Goal: Information Seeking & Learning: Compare options

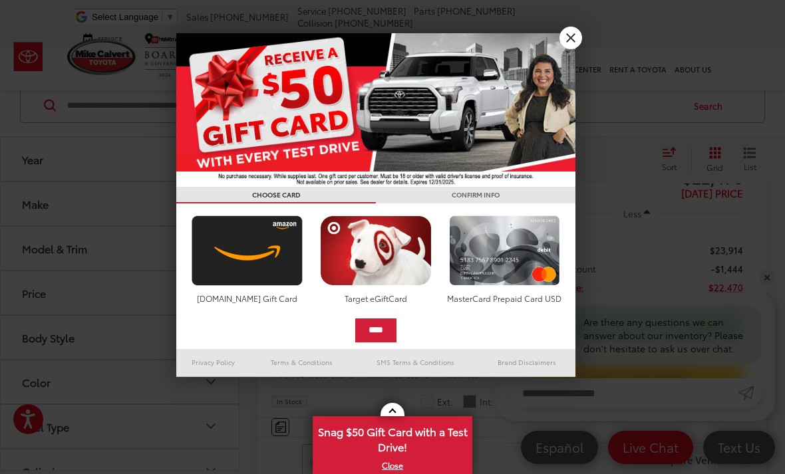
click at [559, 45] on img at bounding box center [375, 110] width 399 height 154
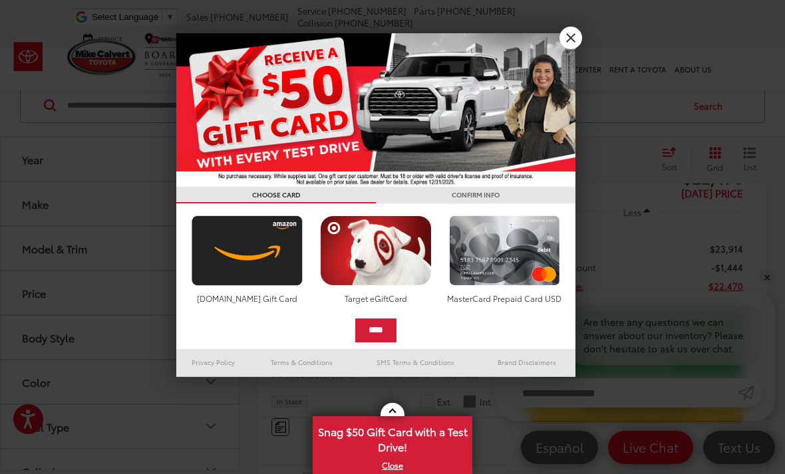
click at [572, 35] on link "X" at bounding box center [570, 38] width 23 height 23
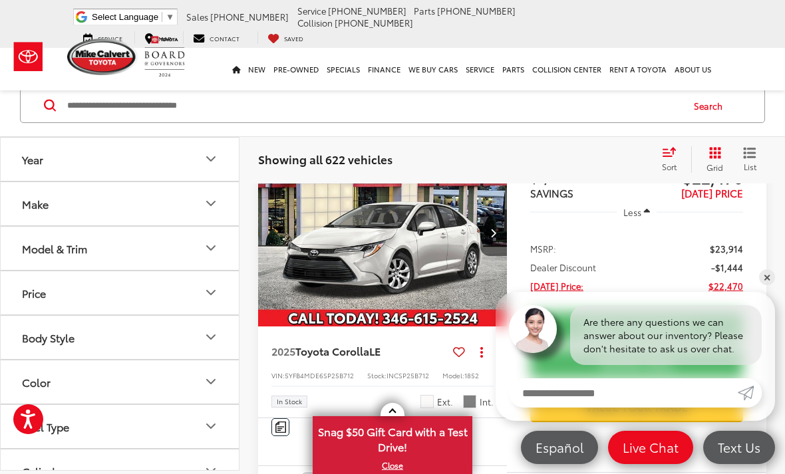
click at [48, 247] on div "Model & Trim" at bounding box center [54, 248] width 65 height 13
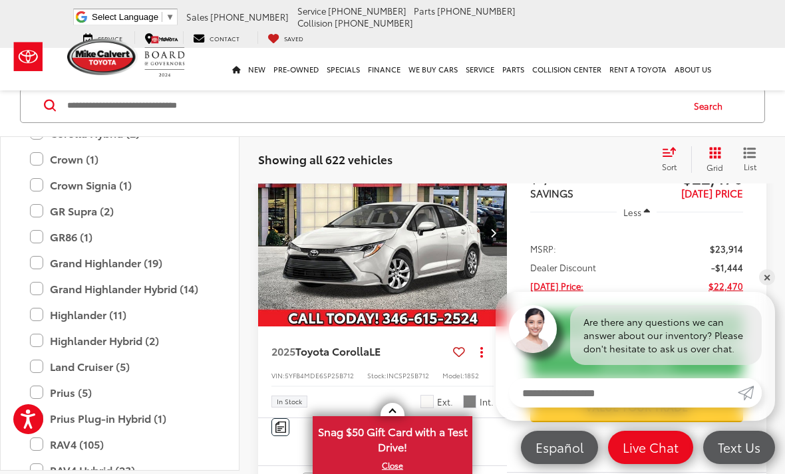
scroll to position [394, 0]
click at [35, 293] on label "Grand Highlander Hybrid (14)" at bounding box center [120, 288] width 180 height 23
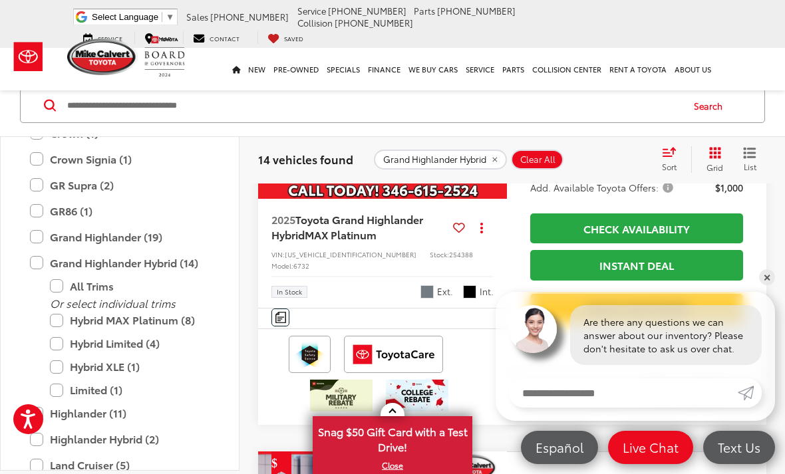
scroll to position [1818, 0]
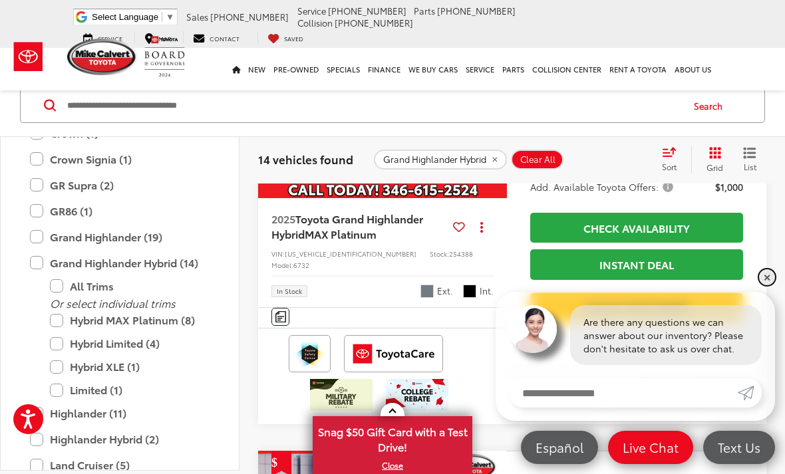
click at [766, 285] on link "✕" at bounding box center [767, 277] width 16 height 16
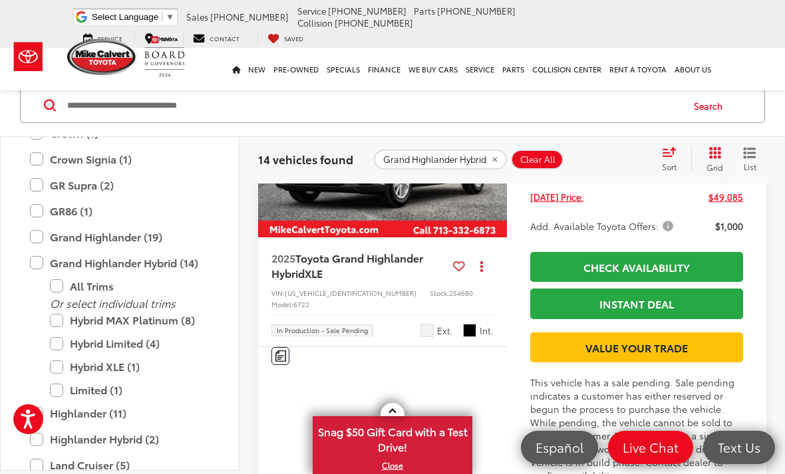
scroll to position [2219, 0]
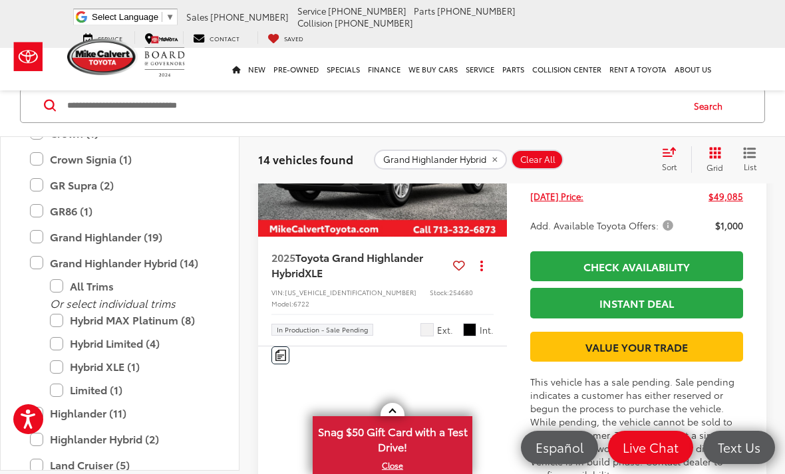
click at [37, 262] on label "Grand Highlander Hybrid (14)" at bounding box center [120, 262] width 180 height 23
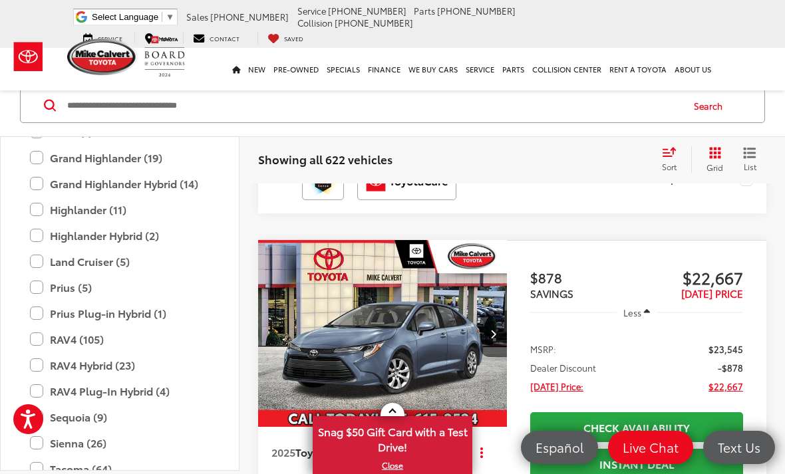
scroll to position [450, 0]
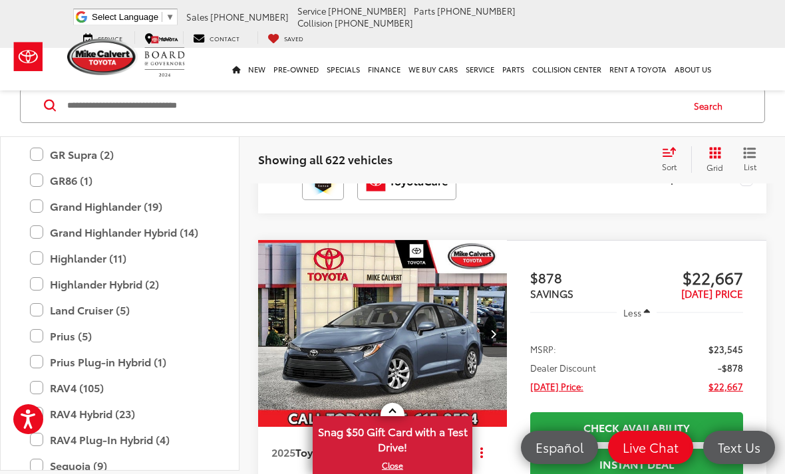
click at [36, 307] on label "Land Cruiser (5)" at bounding box center [120, 310] width 180 height 23
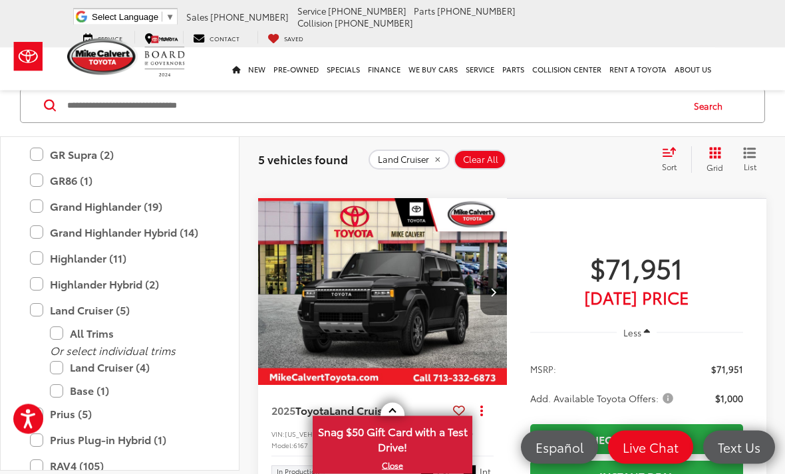
scroll to position [2271, 0]
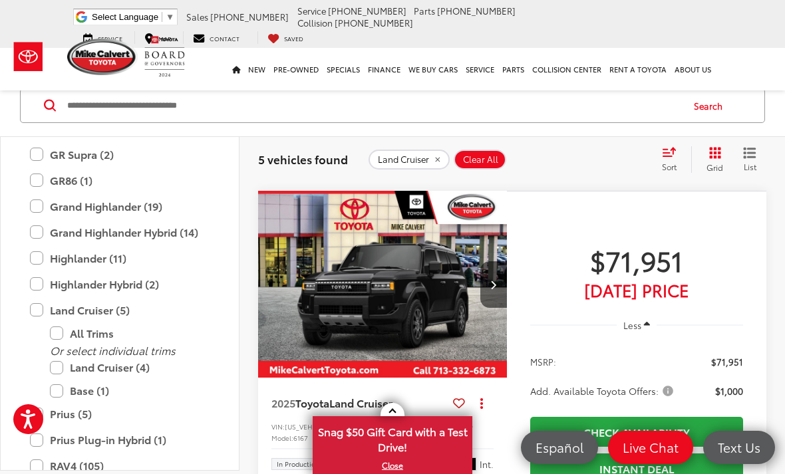
click at [752, 164] on div "Compare Vehicle" at bounding box center [636, 139] width 259 height 51
click at [54, 327] on label "All Trims" at bounding box center [130, 333] width 160 height 23
click at [42, 311] on label "Land Cruiser (5)" at bounding box center [120, 310] width 180 height 23
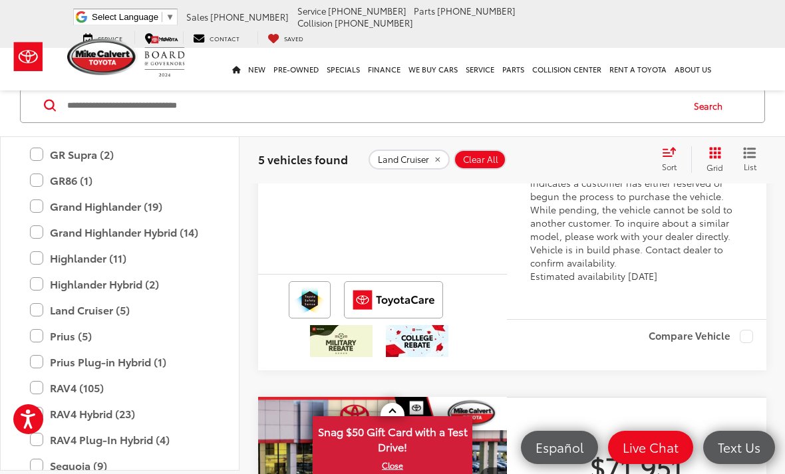
scroll to position [634, 0]
